Goal: Task Accomplishment & Management: Manage account settings

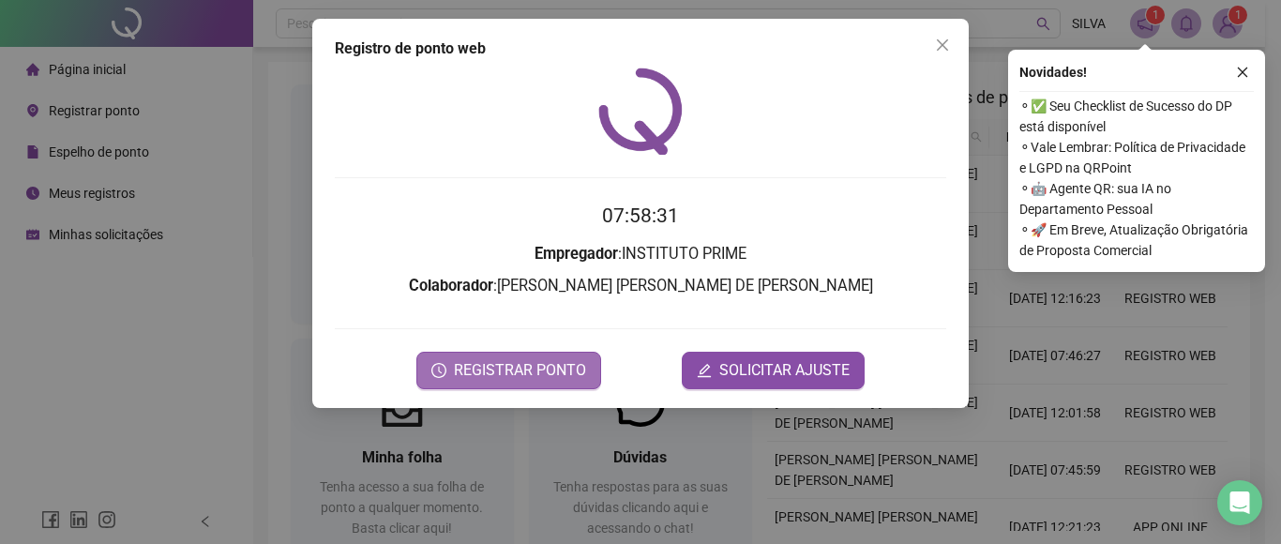
drag, startPoint x: 0, startPoint y: 0, endPoint x: 541, endPoint y: 362, distance: 651.2
click at [541, 362] on span "REGISTRAR PONTO" at bounding box center [520, 370] width 132 height 23
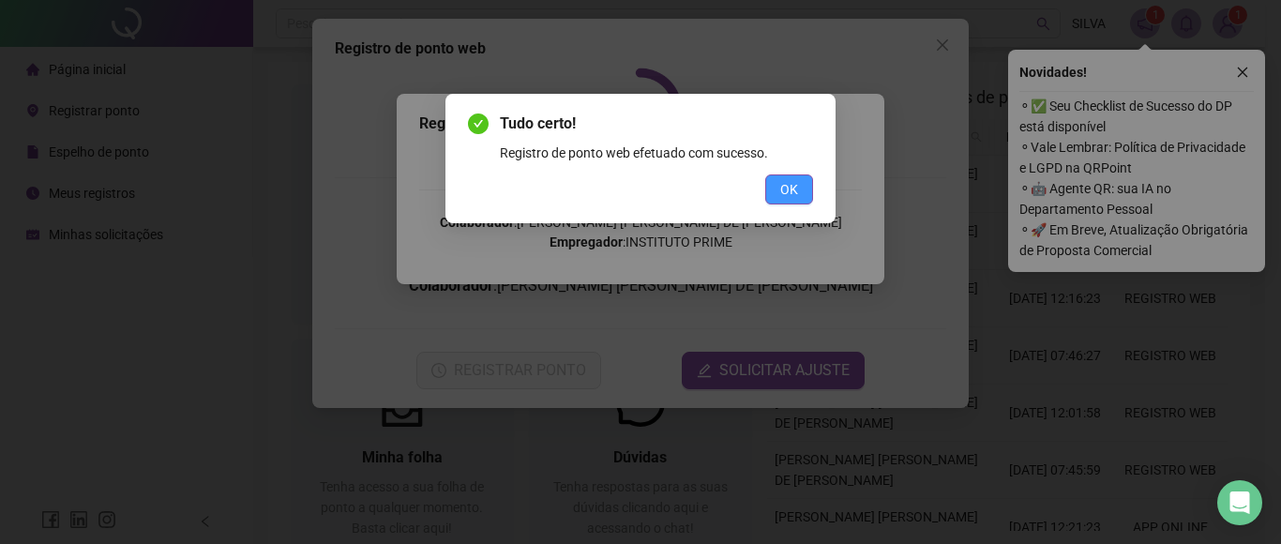
click at [773, 193] on button "OK" at bounding box center [789, 189] width 48 height 30
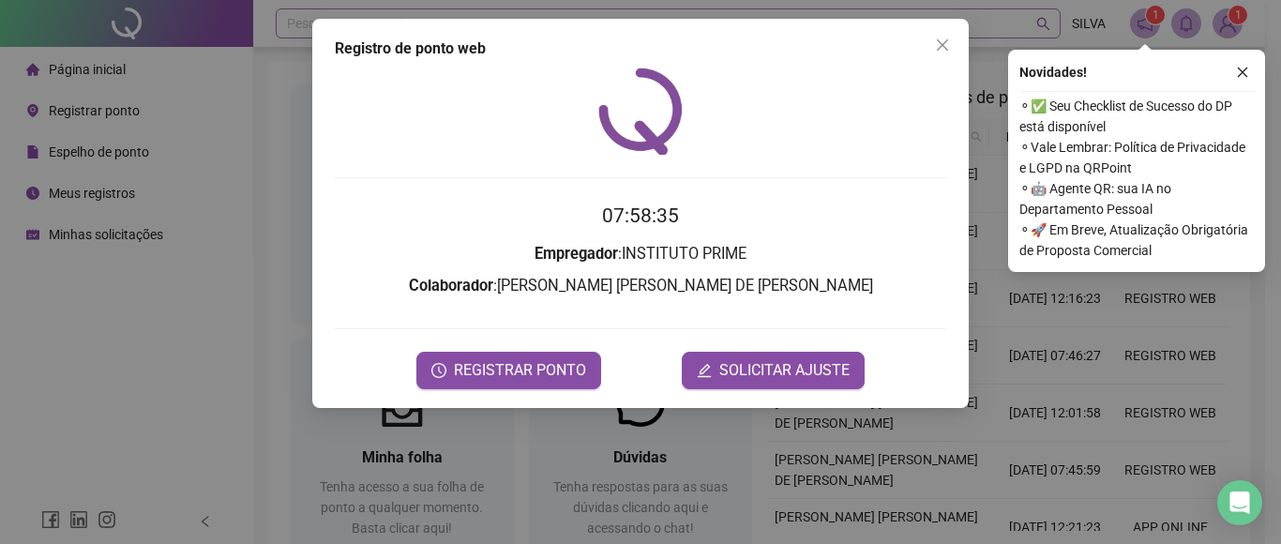
drag, startPoint x: 952, startPoint y: 38, endPoint x: 974, endPoint y: 38, distance: 21.6
click at [951, 38] on span "Close" at bounding box center [943, 45] width 30 height 15
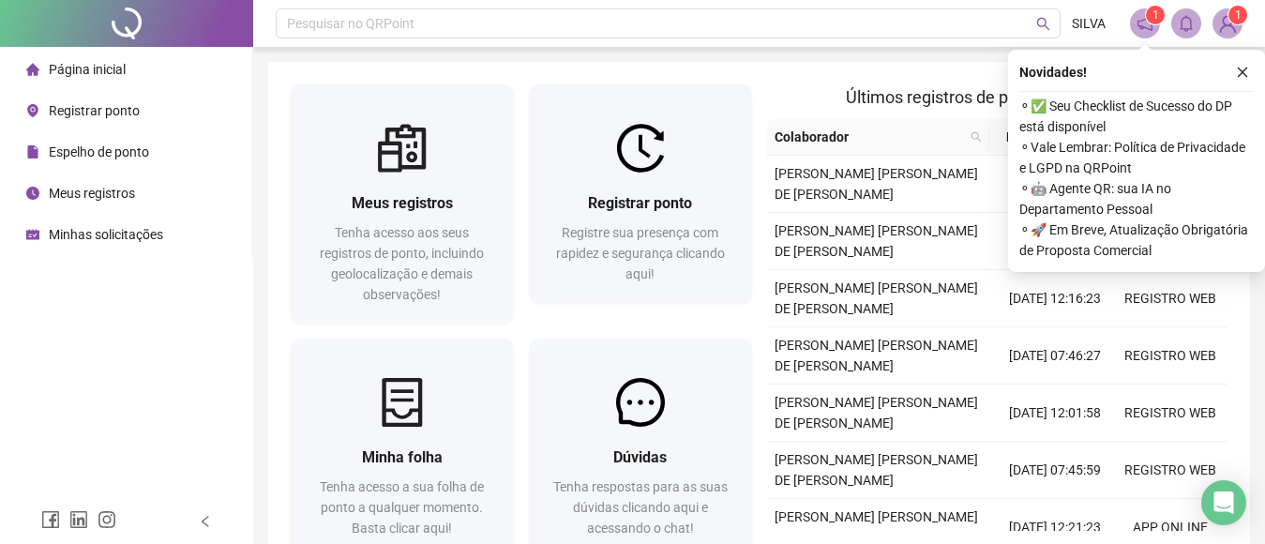
drag, startPoint x: 1242, startPoint y: 67, endPoint x: 1231, endPoint y: 75, distance: 14.1
click at [1231, 75] on div "Novidades !" at bounding box center [1137, 72] width 235 height 23
click at [1235, 73] on button "button" at bounding box center [1243, 72] width 23 height 23
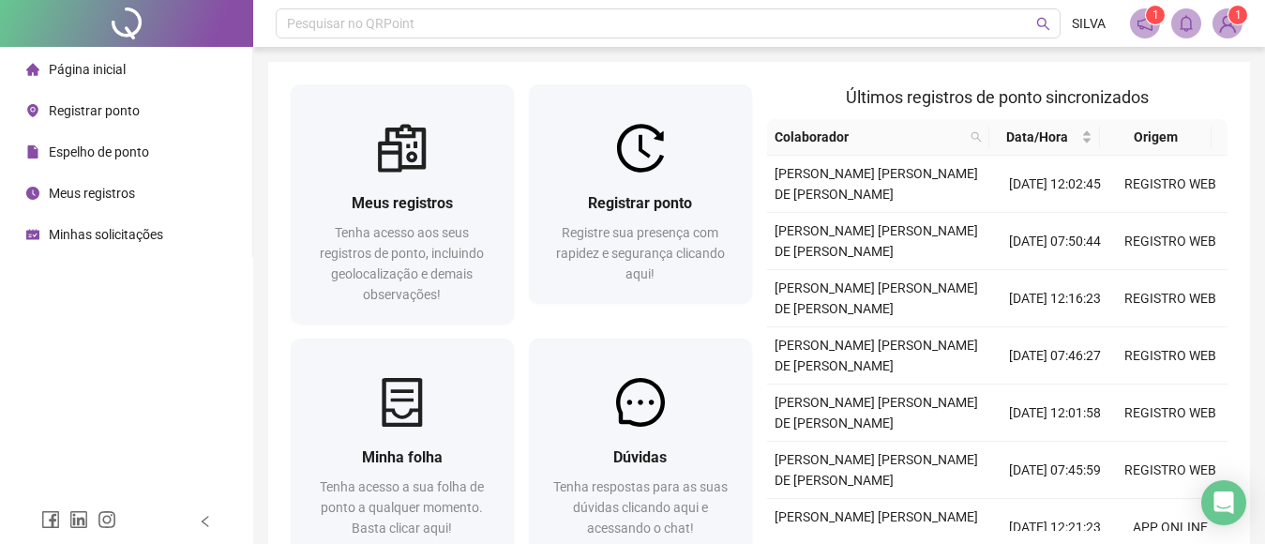
click at [1222, 23] on img at bounding box center [1228, 23] width 28 height 28
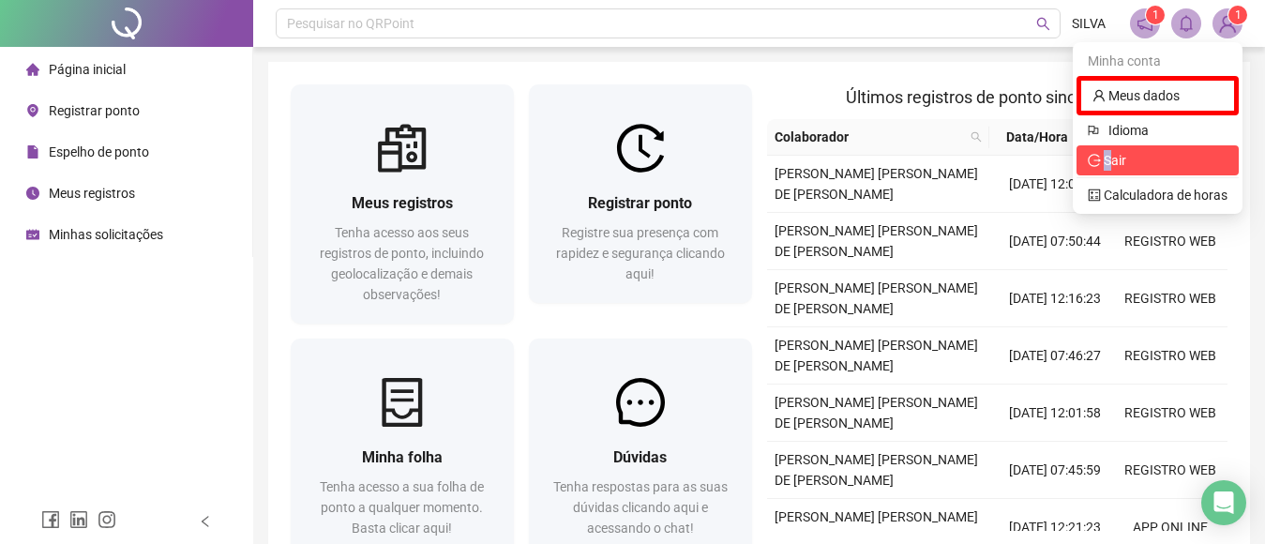
click at [1106, 159] on span "Sair" at bounding box center [1115, 160] width 23 height 15
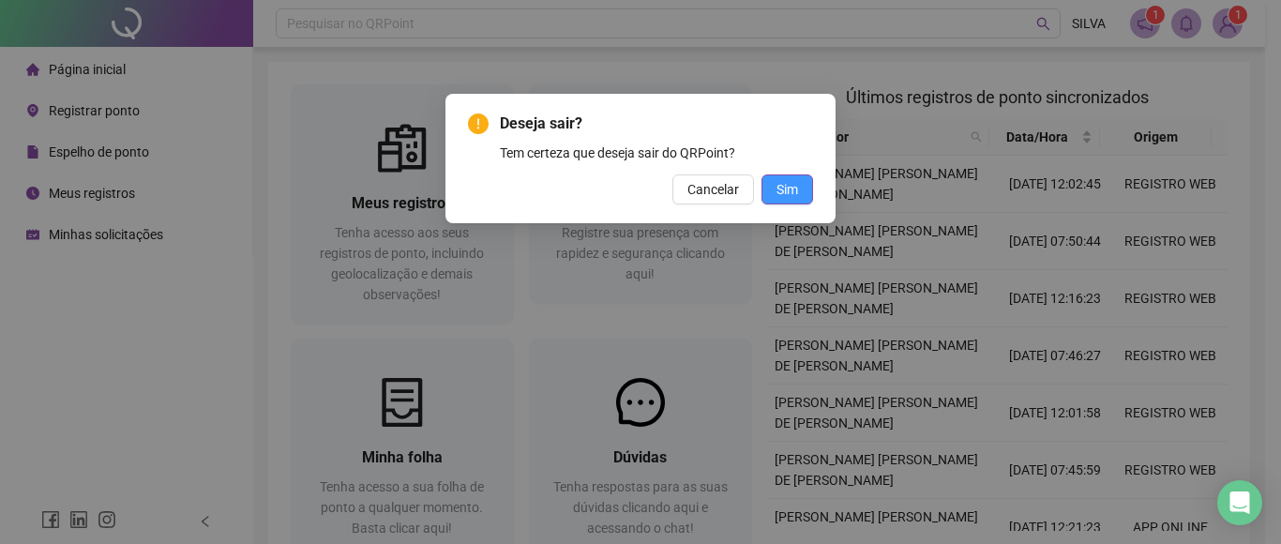
click at [795, 192] on span "Sim" at bounding box center [788, 189] width 22 height 21
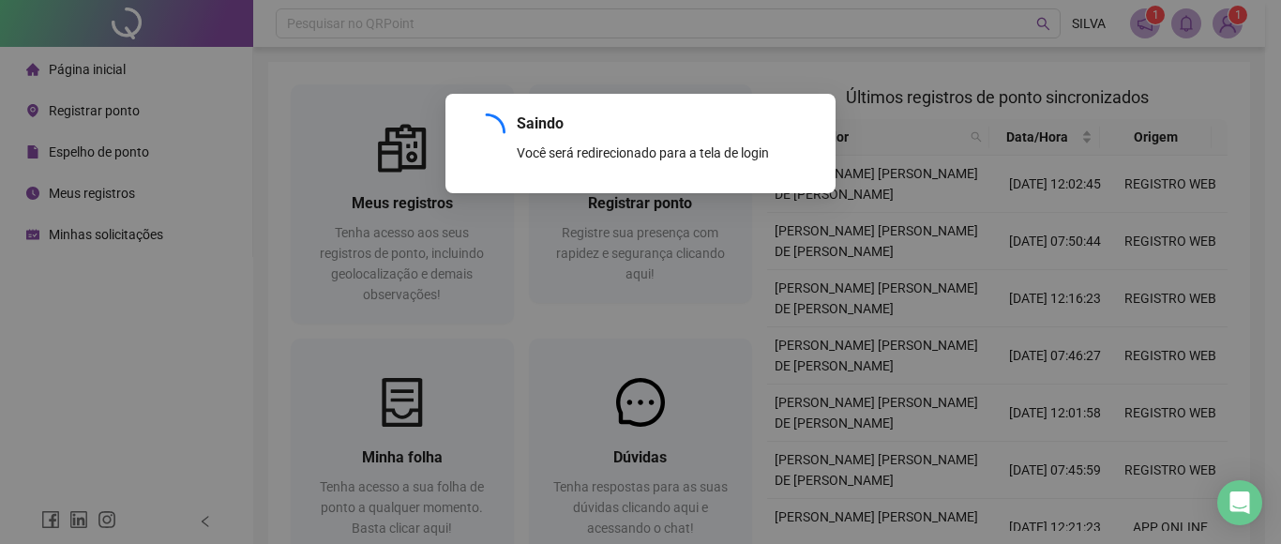
click at [1232, 21] on div "Saindo Você será redirecionado para a tela de login OK" at bounding box center [640, 272] width 1281 height 544
click at [1225, 12] on div "Saindo Você será redirecionado para a tela de login OK" at bounding box center [640, 272] width 1281 height 544
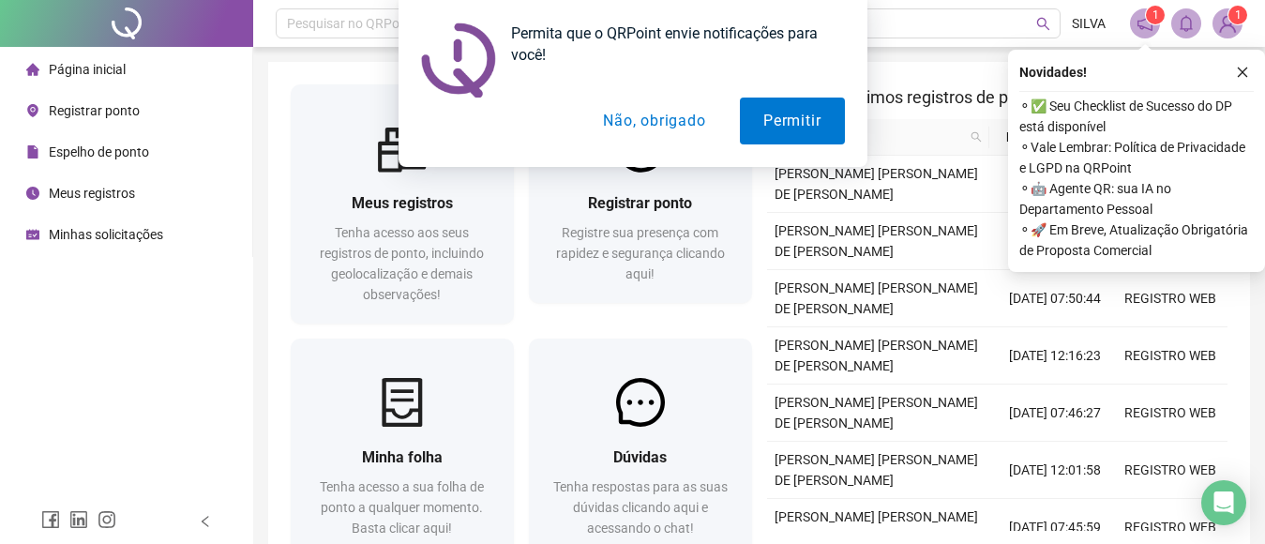
click at [1236, 75] on div "Permita que o QRPoint envie notificações para você! Permitir Não, obrigado" at bounding box center [632, 83] width 1265 height 167
click at [637, 118] on button "Não, obrigado" at bounding box center [654, 121] width 149 height 47
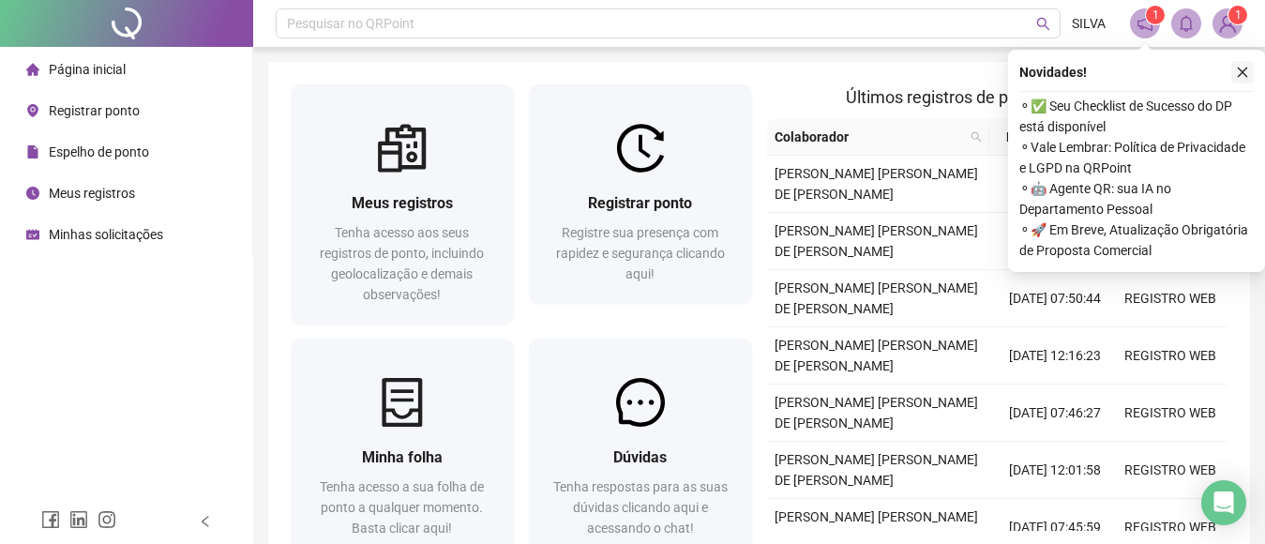
click at [1242, 70] on icon "close" at bounding box center [1242, 72] width 13 height 13
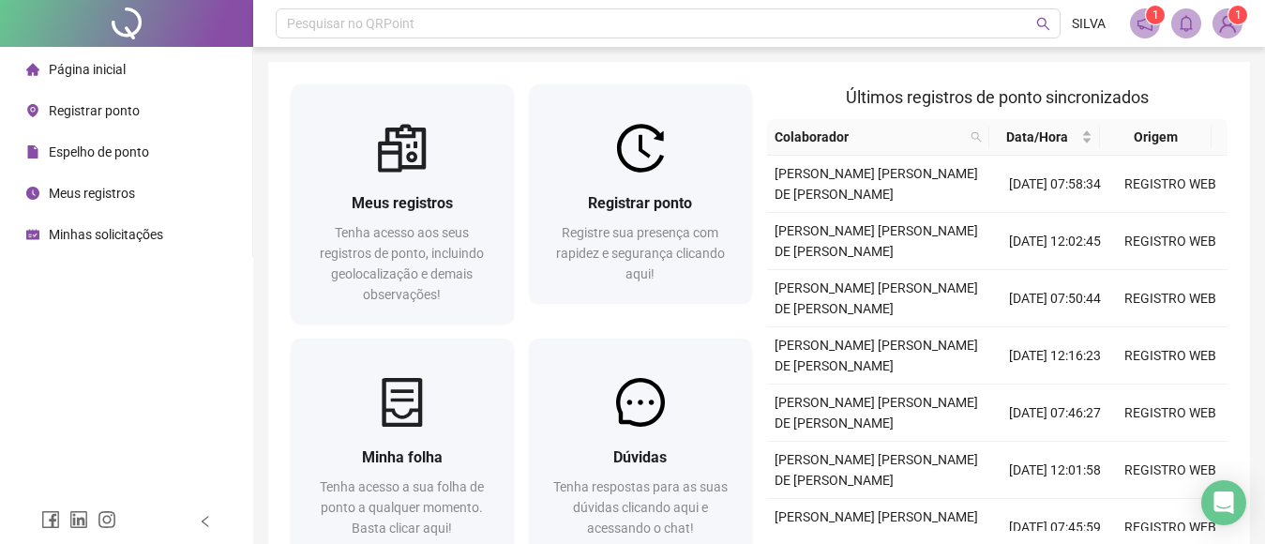
scroll to position [124, 0]
